Goal: Find specific page/section: Find specific page/section

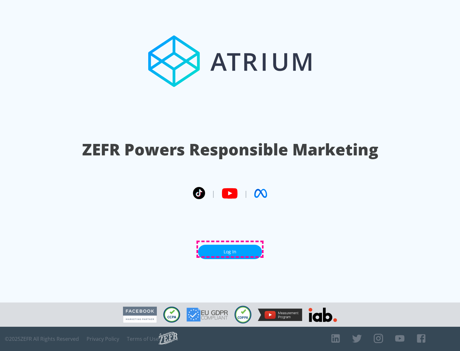
click at [230, 250] on link "Log In" at bounding box center [230, 252] width 64 height 14
